Goal: Task Accomplishment & Management: Manage account settings

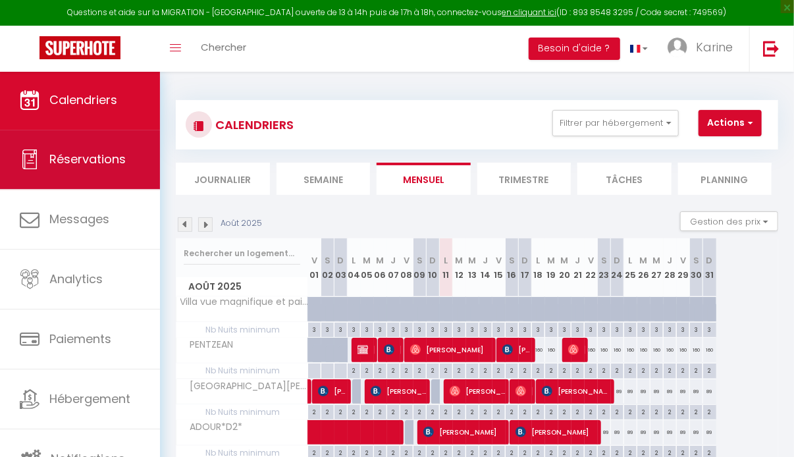
click at [101, 139] on link "Réservations" at bounding box center [80, 159] width 160 height 59
select select "not_cancelled"
select select
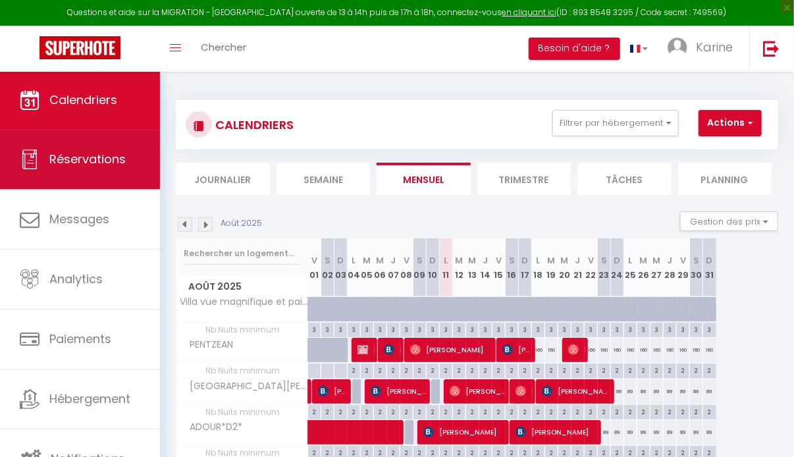
select select
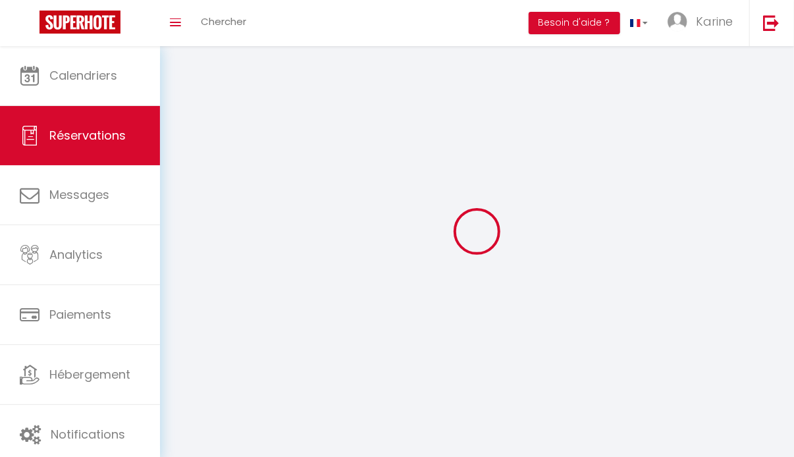
select select
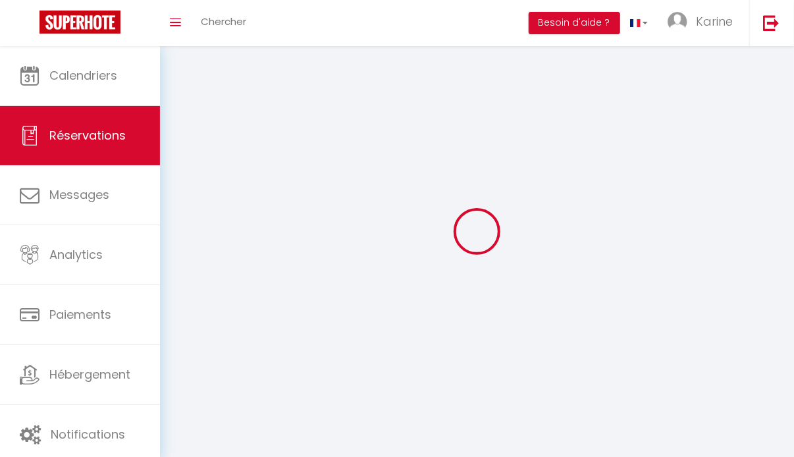
select select
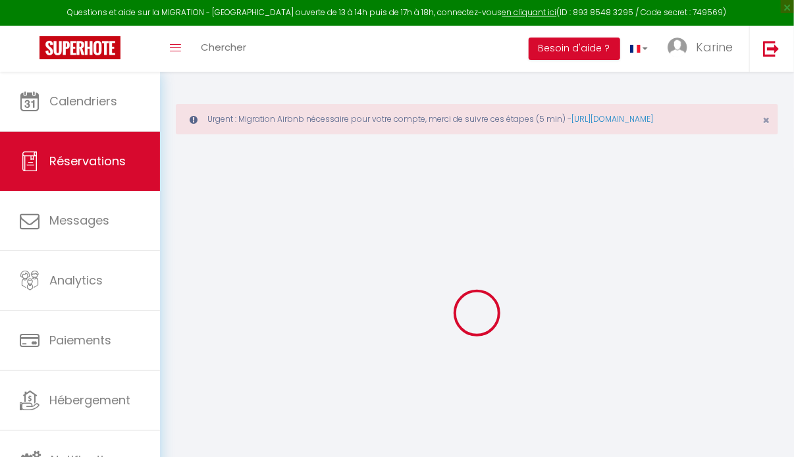
select select "all"
select select
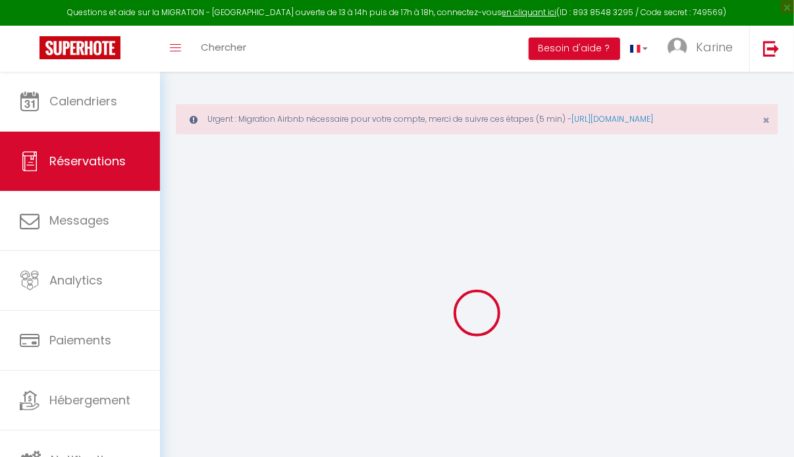
select select
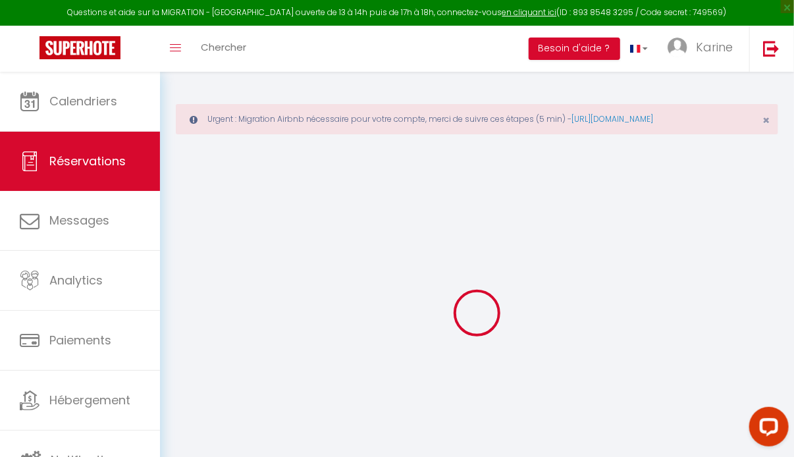
select select
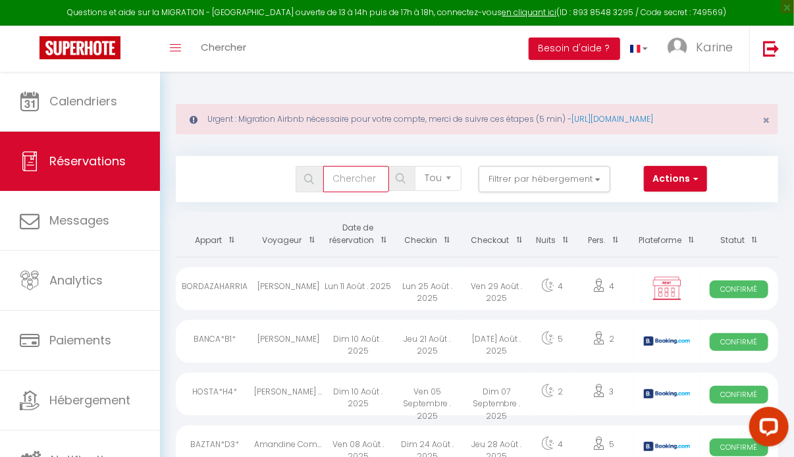
click at [350, 180] on input "text" at bounding box center [356, 179] width 66 height 26
type input "guill"
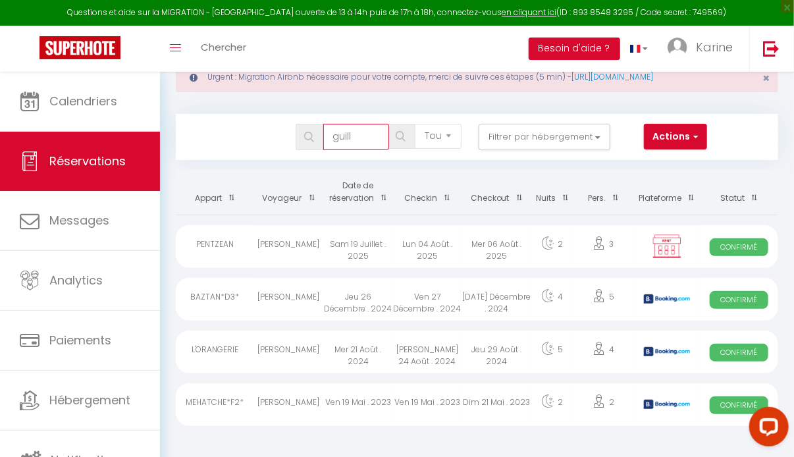
scroll to position [71, 0]
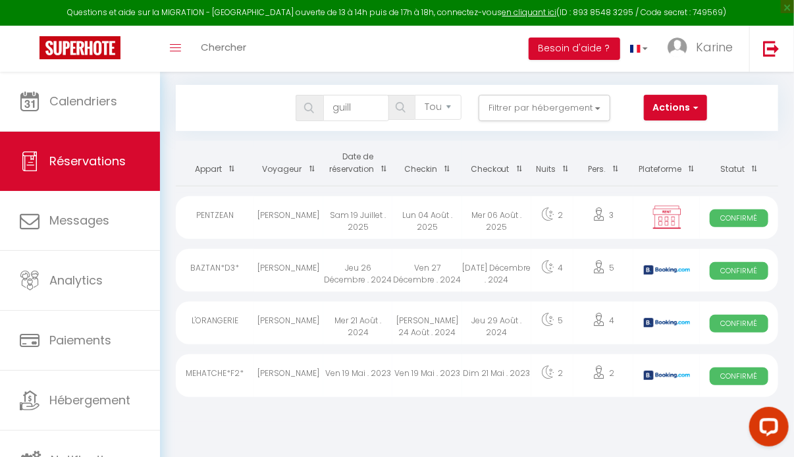
click at [315, 223] on div "[PERSON_NAME]" at bounding box center [288, 217] width 69 height 43
select select "OK"
select select "0"
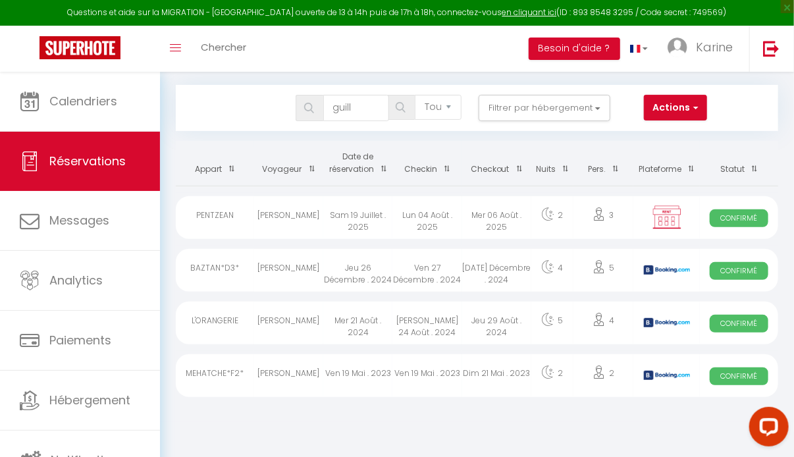
select select "1"
select select
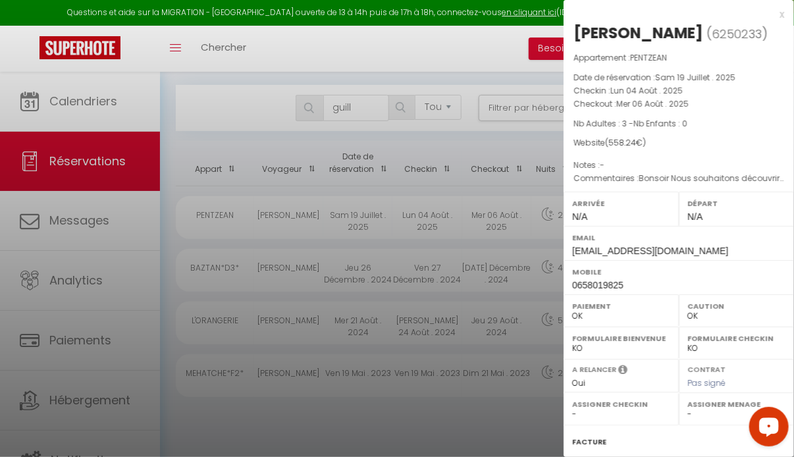
scroll to position [154, 0]
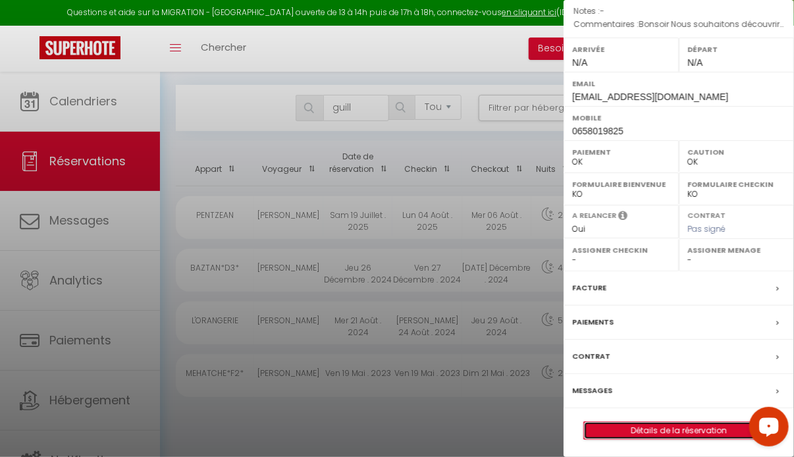
click at [624, 429] on link "Détails de la réservation" at bounding box center [679, 430] width 190 height 17
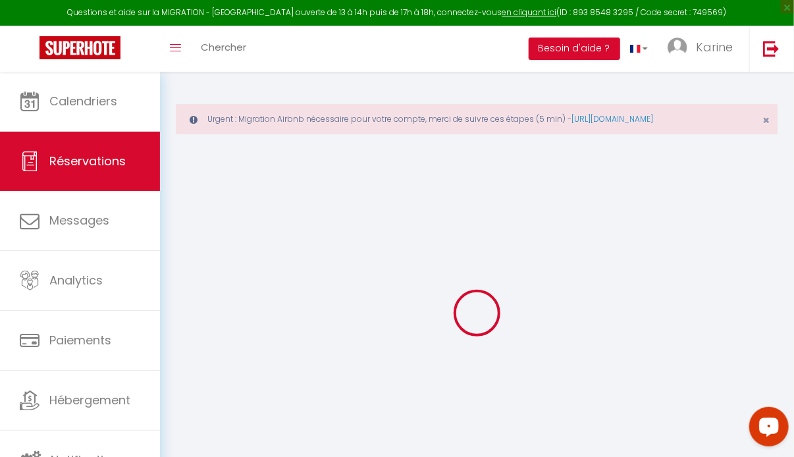
select select
checkbox input "false"
select select
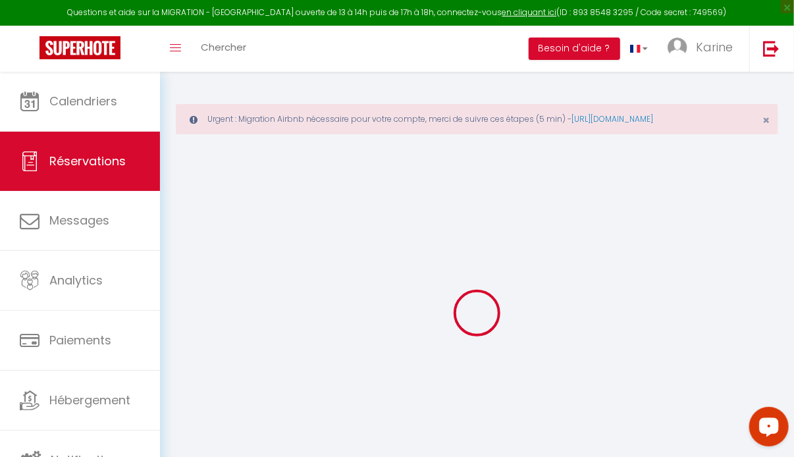
checkbox input "false"
select select
checkbox input "false"
type textarea "Bonsoir Nous souhaitons découvrir votre région avec notre fille (jeune adulte).…"
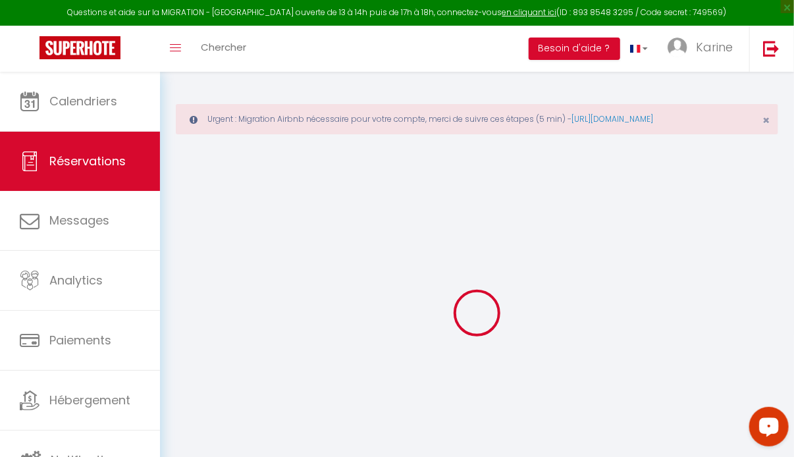
type input "108"
type input "30.24"
select select
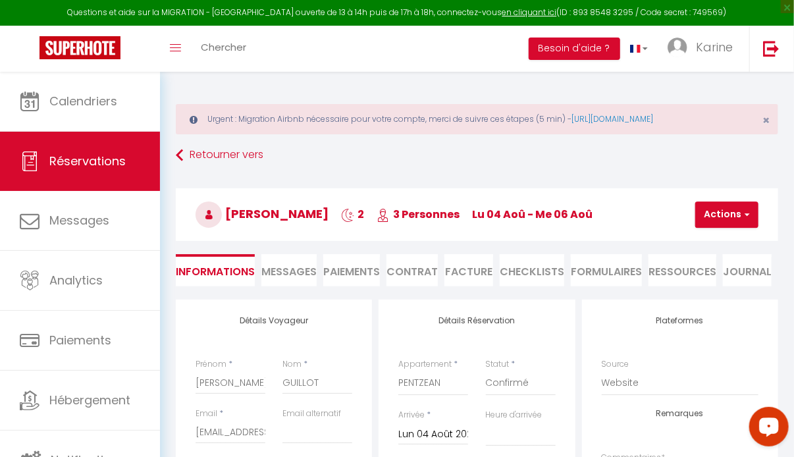
checkbox input "false"
select select
click at [302, 273] on span "Messages" at bounding box center [288, 271] width 55 height 15
